Goal: Transaction & Acquisition: Obtain resource

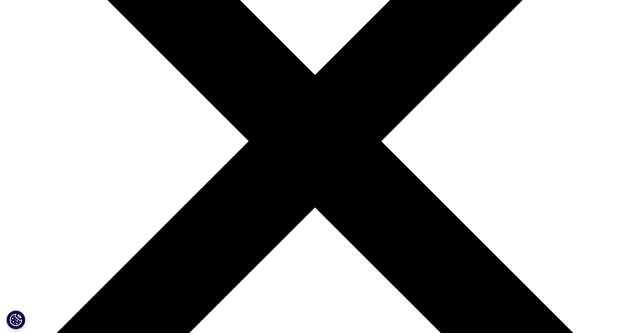
scroll to position [227, 0]
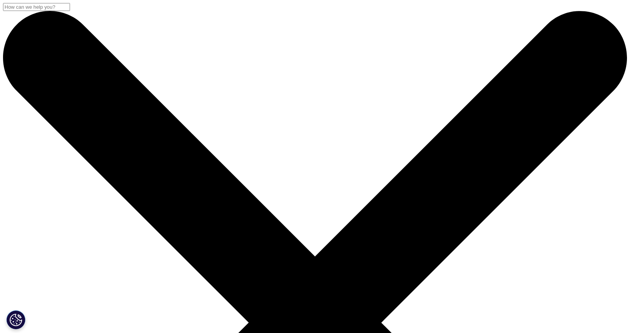
scroll to position [151, 0]
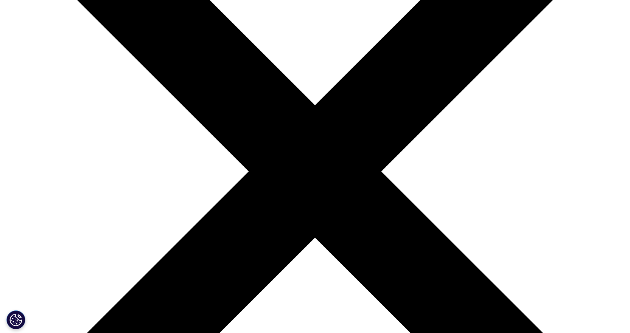
type input "[PERSON_NAME]"
type input "Ladd"
type input "lyndsey.ladd@gmail.com"
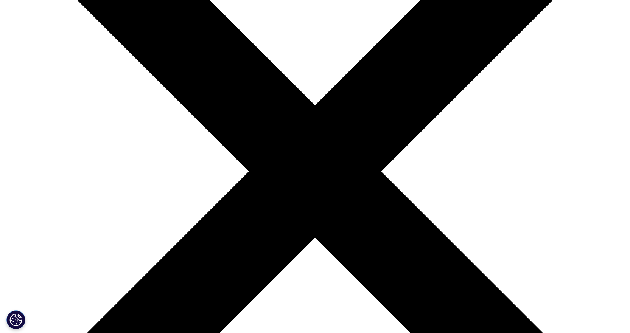
scroll to position [0, 2]
type input "Workshop Strategist"
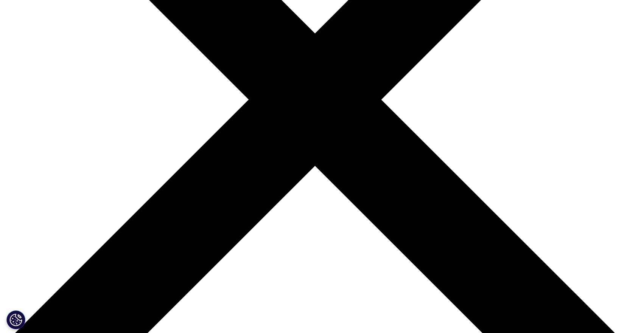
scroll to position [227, 0]
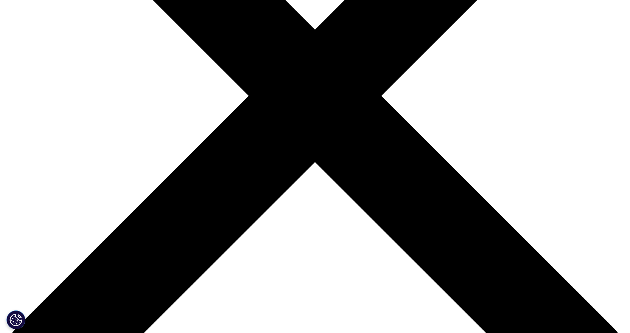
type input "CLD"
select select "[GEOGRAPHIC_DATA]"
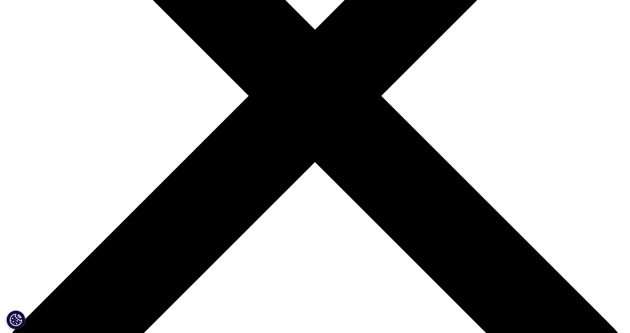
scroll to position [265, 0]
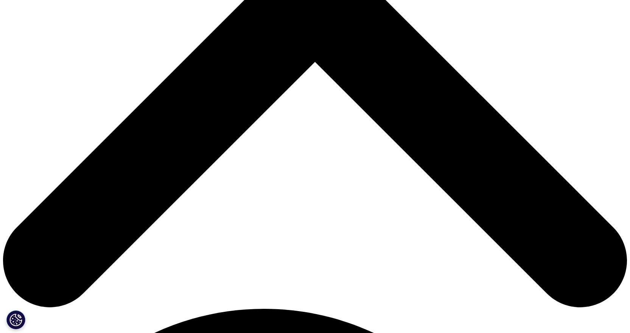
scroll to position [97, 446]
click at [161, 39] on link "Click here to download" at bounding box center [184, 34] width 90 height 10
